Goal: Task Accomplishment & Management: Use online tool/utility

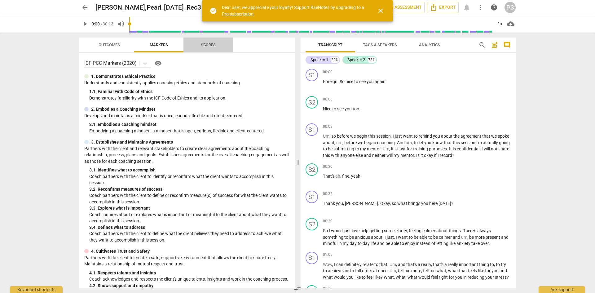
click at [213, 46] on span "Scores" at bounding box center [208, 44] width 15 height 5
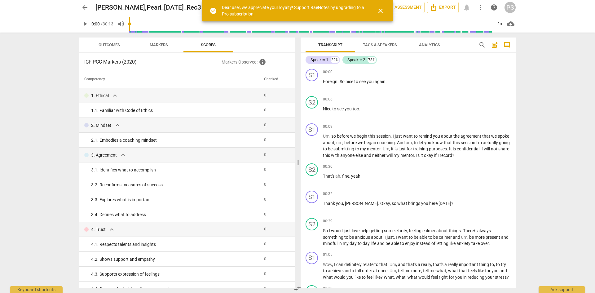
click at [160, 44] on span "Markers" at bounding box center [159, 44] width 18 height 5
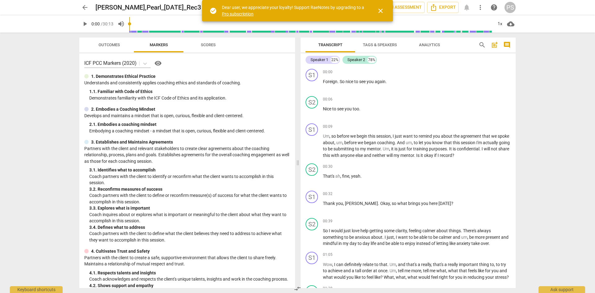
click at [101, 42] on span "Outcomes" at bounding box center [109, 45] width 36 height 8
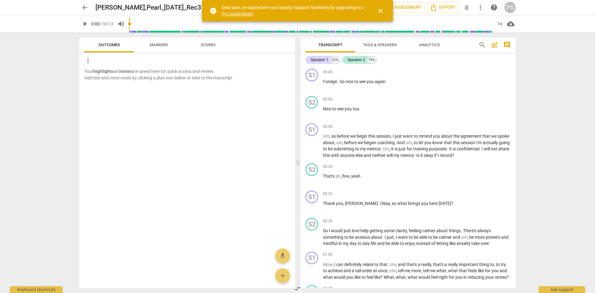
click at [370, 45] on span "Tags & Speakers" at bounding box center [380, 44] width 34 height 5
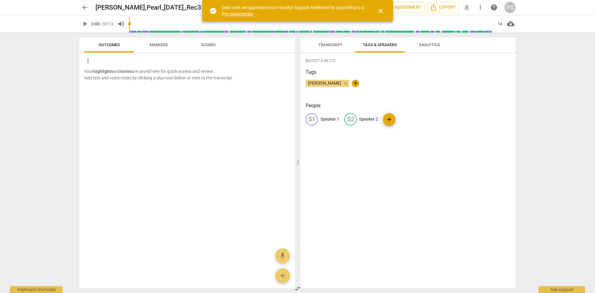
click at [336, 44] on span "Transcript" at bounding box center [330, 44] width 24 height 5
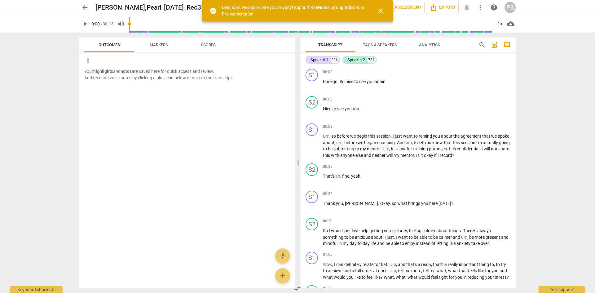
click at [379, 9] on span "close" at bounding box center [380, 10] width 7 height 7
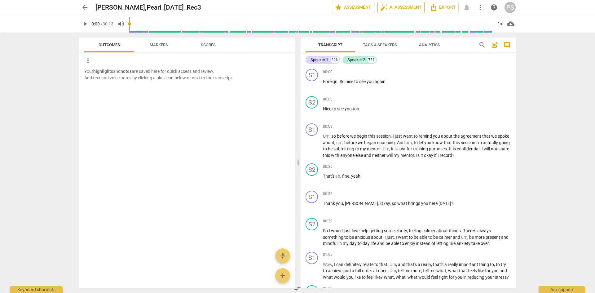
click at [396, 7] on span "auto_fix_high AI Assessment" at bounding box center [401, 7] width 42 height 7
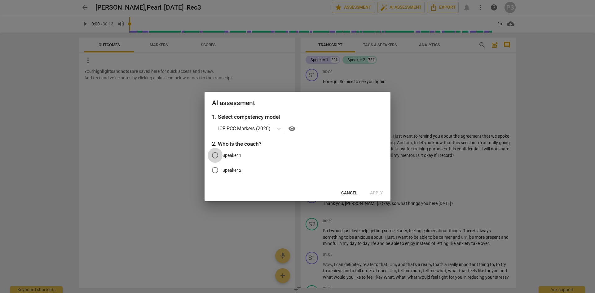
click at [213, 157] on input "Speaker 1" at bounding box center [215, 155] width 15 height 15
radio input "true"
click at [370, 190] on span "Apply" at bounding box center [376, 193] width 13 height 6
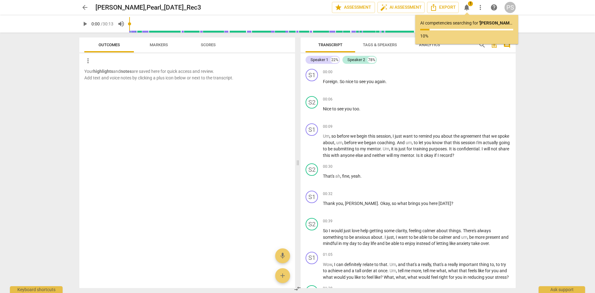
click at [159, 46] on span "Markers" at bounding box center [159, 44] width 18 height 5
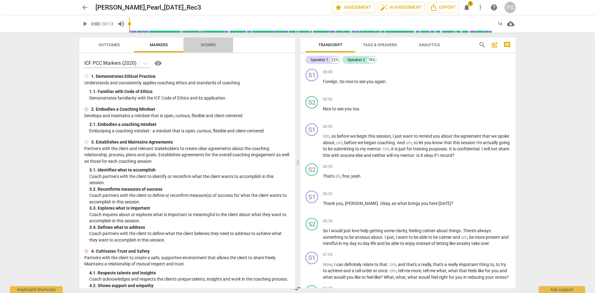
click at [202, 40] on button "Scores" at bounding box center [208, 44] width 50 height 15
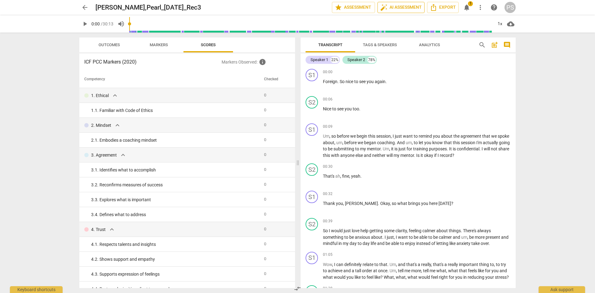
click at [408, 10] on span "auto_fix_high AI Assessment" at bounding box center [401, 7] width 42 height 7
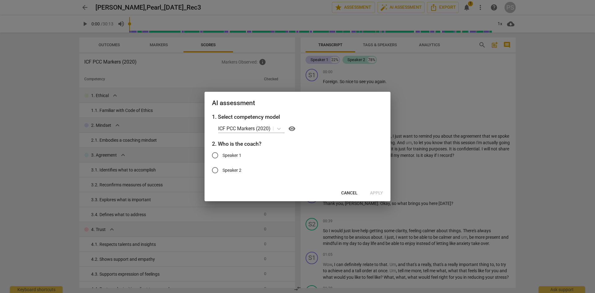
click at [217, 154] on input "Speaker 1" at bounding box center [215, 155] width 15 height 15
radio input "true"
click at [373, 190] on span "Apply" at bounding box center [376, 193] width 13 height 6
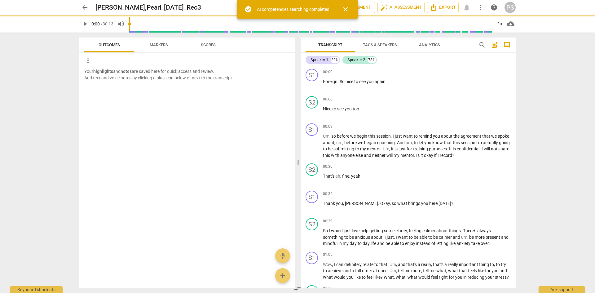
click at [353, 10] on span "close" at bounding box center [345, 9] width 15 height 7
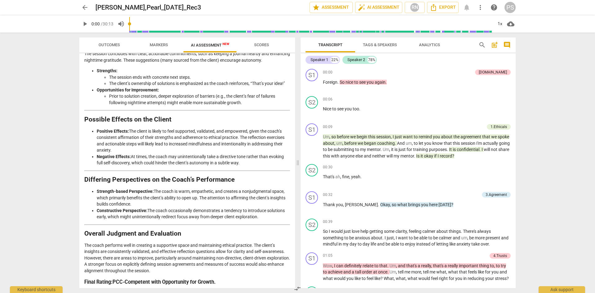
scroll to position [892, 0]
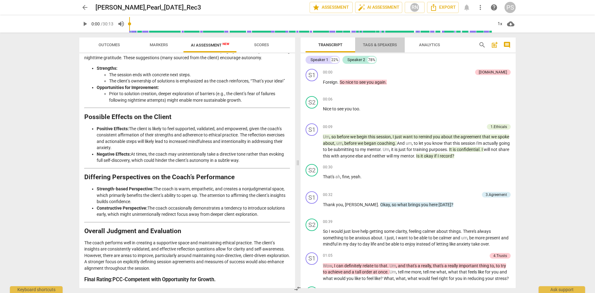
click at [386, 45] on span "Tags & Speakers" at bounding box center [380, 44] width 34 height 5
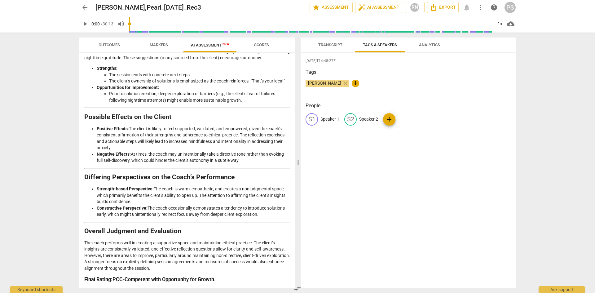
click at [336, 46] on span "Transcript" at bounding box center [330, 44] width 24 height 5
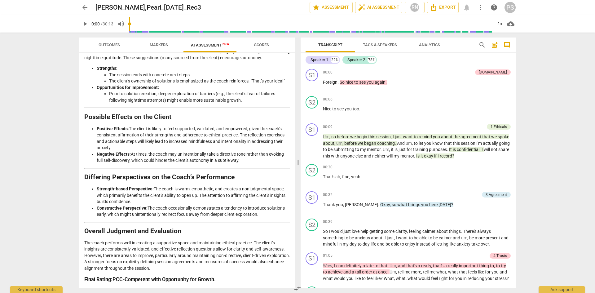
click at [373, 42] on span "Tags & Speakers" at bounding box center [379, 45] width 49 height 8
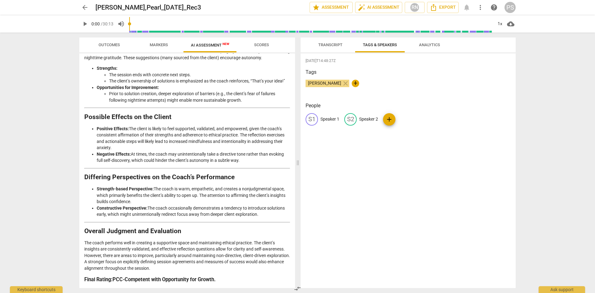
click at [330, 42] on span "Transcript" at bounding box center [330, 45] width 39 height 8
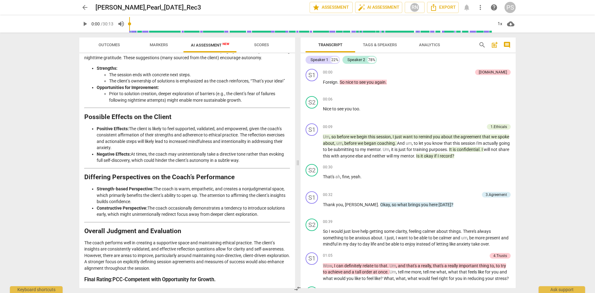
click at [373, 43] on span "Tags & Speakers" at bounding box center [380, 44] width 34 height 5
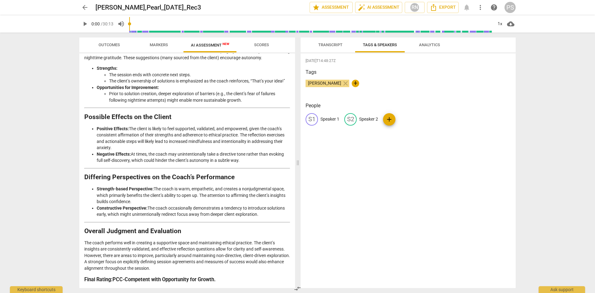
click at [312, 119] on div "S1" at bounding box center [311, 119] width 12 height 12
type input "Pearl"
click at [391, 120] on span "edit" at bounding box center [390, 119] width 7 height 7
type input "[PERSON_NAME]"
click at [417, 167] on div "[DATE]T14:48:27Z Tags [PERSON_NAME] close + People PE Pearl edit [PERSON_NAME] …" at bounding box center [407, 170] width 215 height 235
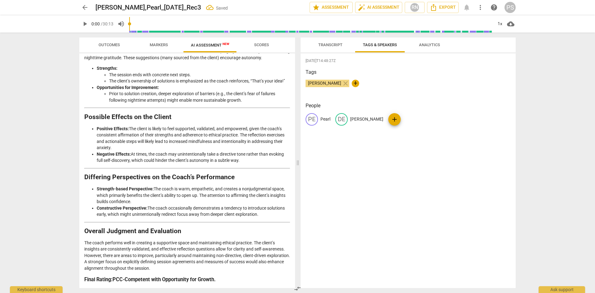
click at [316, 40] on button "Transcript" at bounding box center [330, 44] width 50 height 15
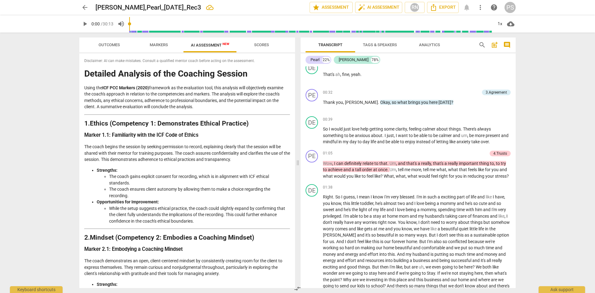
scroll to position [0, 0]
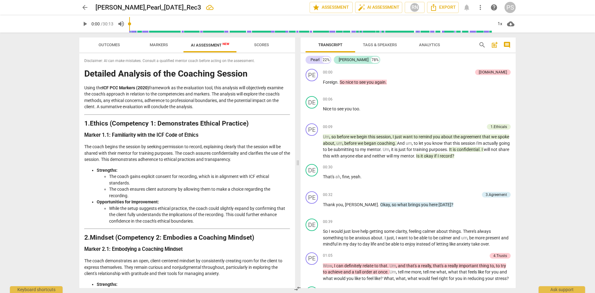
click at [158, 47] on span "Markers" at bounding box center [159, 44] width 18 height 5
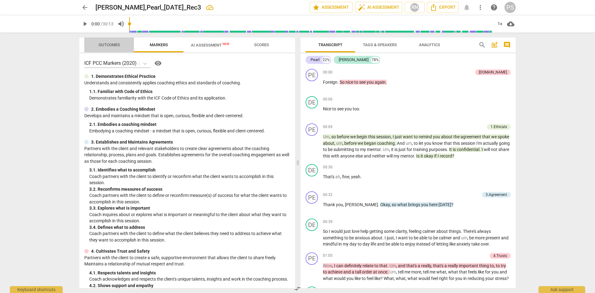
click at [107, 42] on span "Outcomes" at bounding box center [109, 45] width 36 height 8
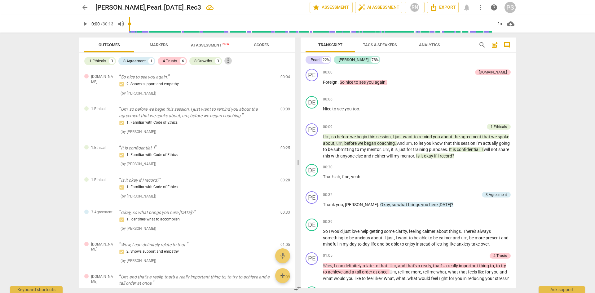
click at [228, 59] on span "more_vert" at bounding box center [227, 60] width 7 height 7
click at [213, 72] on div at bounding box center [297, 146] width 595 height 293
click at [203, 63] on div "8.Growths" at bounding box center [203, 61] width 18 height 6
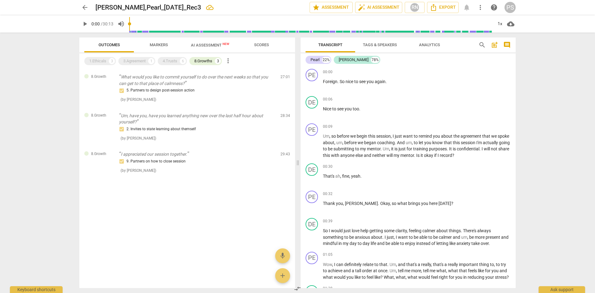
click at [231, 62] on span "more_vert" at bounding box center [227, 60] width 7 height 7
click at [168, 61] on div at bounding box center [297, 146] width 595 height 293
click at [155, 48] on span "Markers" at bounding box center [158, 45] width 33 height 8
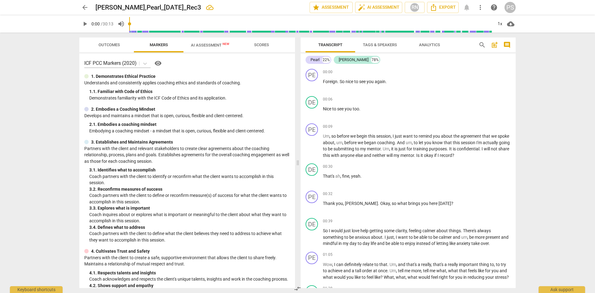
click at [200, 43] on span "AI Assessment New" at bounding box center [210, 45] width 38 height 5
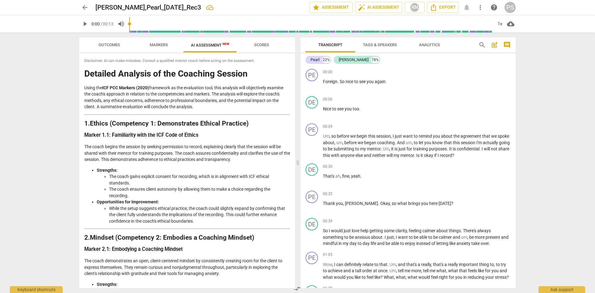
click at [116, 46] on span "Outcomes" at bounding box center [109, 44] width 21 height 5
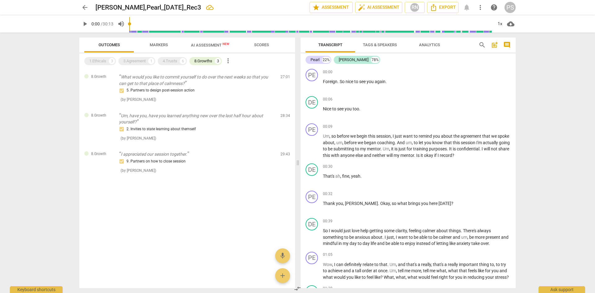
click at [264, 43] on span "Scores" at bounding box center [261, 44] width 15 height 5
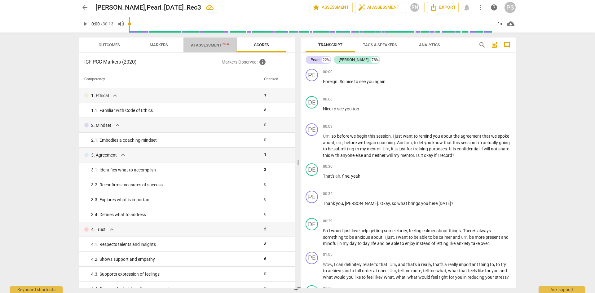
click at [221, 44] on span "AI Assessment New" at bounding box center [210, 45] width 38 height 5
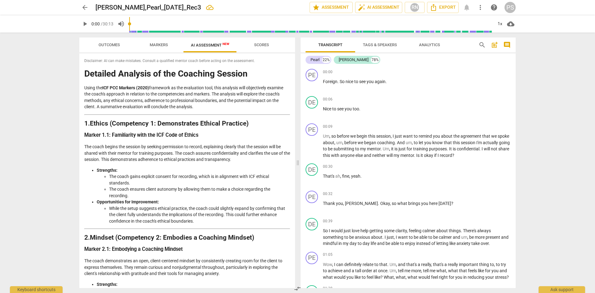
click at [160, 44] on span "Markers" at bounding box center [159, 44] width 18 height 5
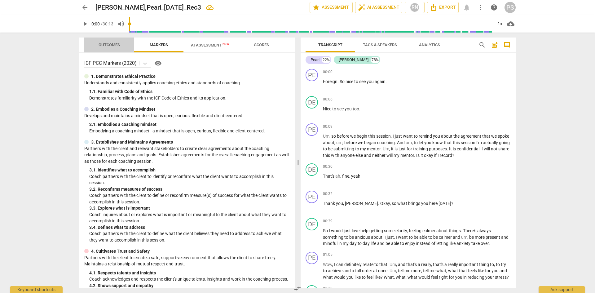
click at [99, 42] on span "Outcomes" at bounding box center [109, 44] width 21 height 5
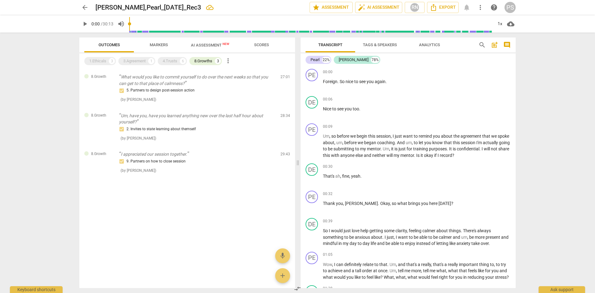
click at [229, 60] on span "more_vert" at bounding box center [227, 60] width 7 height 7
click at [244, 62] on li "Uncheck all" at bounding box center [243, 60] width 35 height 15
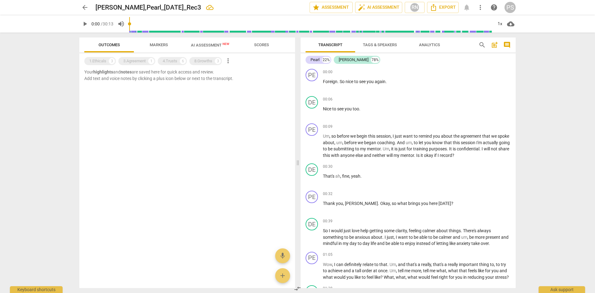
click at [226, 60] on span "more_vert" at bounding box center [227, 60] width 7 height 7
click at [236, 61] on li "Uncheck all" at bounding box center [243, 60] width 35 height 15
drag, startPoint x: 99, startPoint y: 62, endPoint x: 110, endPoint y: 60, distance: 11.3
click at [99, 62] on div "1.Ethicals" at bounding box center [97, 61] width 17 height 6
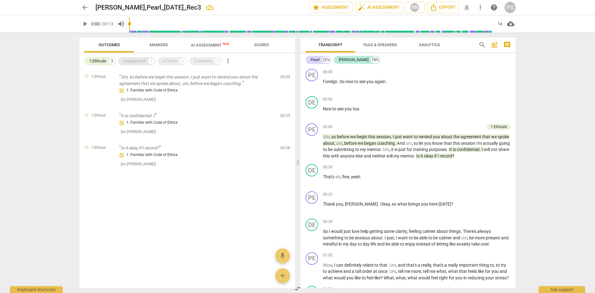
click at [138, 61] on div "3.Agreement" at bounding box center [134, 61] width 22 height 6
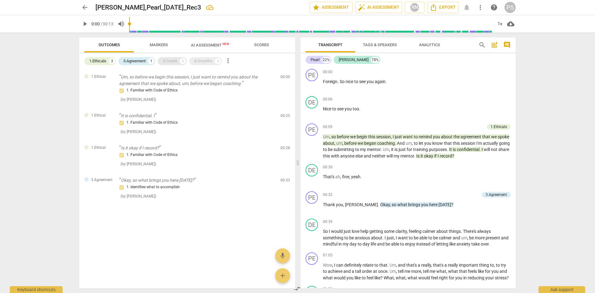
click at [169, 62] on div "4.Trusts" at bounding box center [170, 61] width 15 height 6
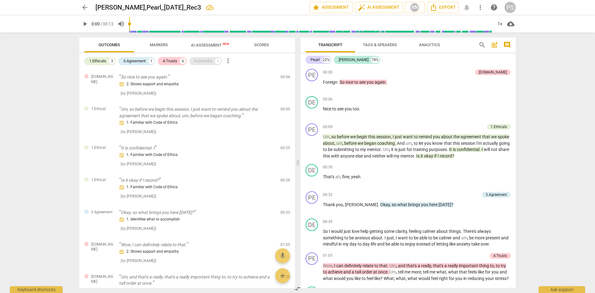
click at [195, 61] on div "8.Growths" at bounding box center [203, 61] width 18 height 6
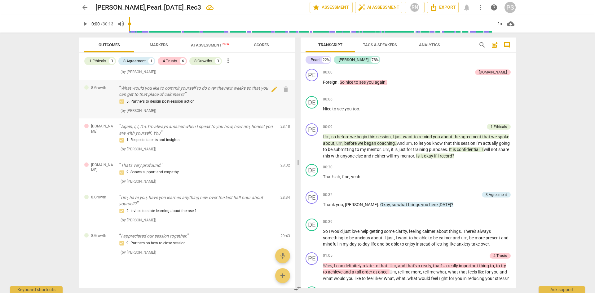
scroll to position [269, 0]
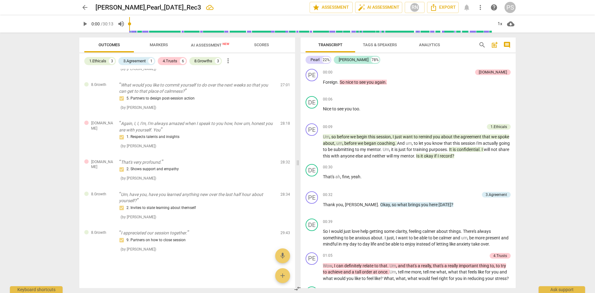
click at [215, 42] on span "AI Assessment New" at bounding box center [209, 44] width 53 height 9
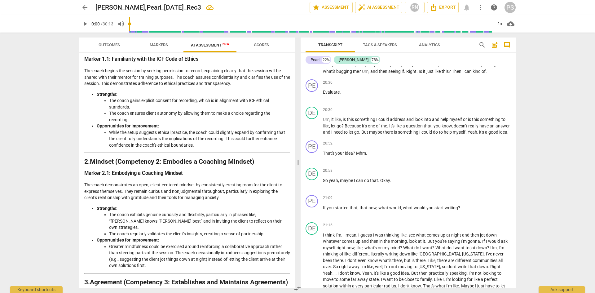
scroll to position [0, 0]
